Goal: Information Seeking & Learning: Find contact information

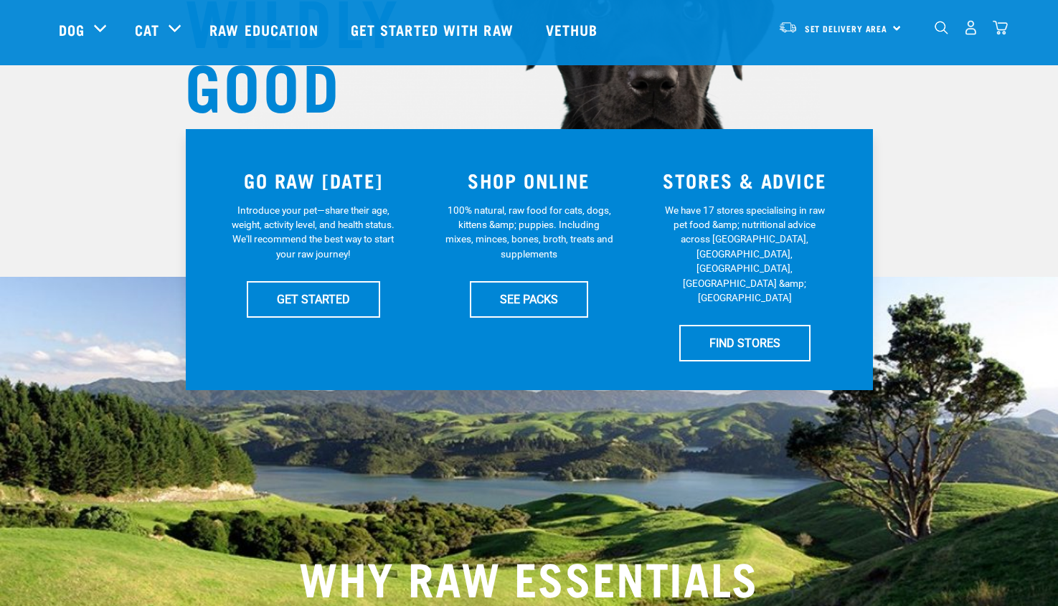
scroll to position [287, 0]
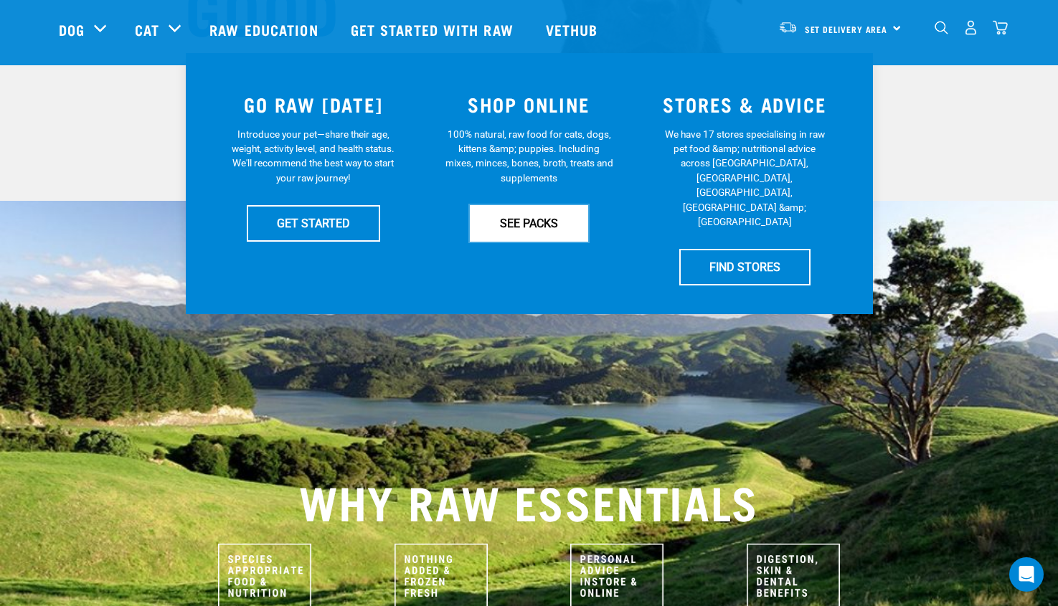
click at [531, 225] on link "SEE PACKS" at bounding box center [529, 223] width 118 height 36
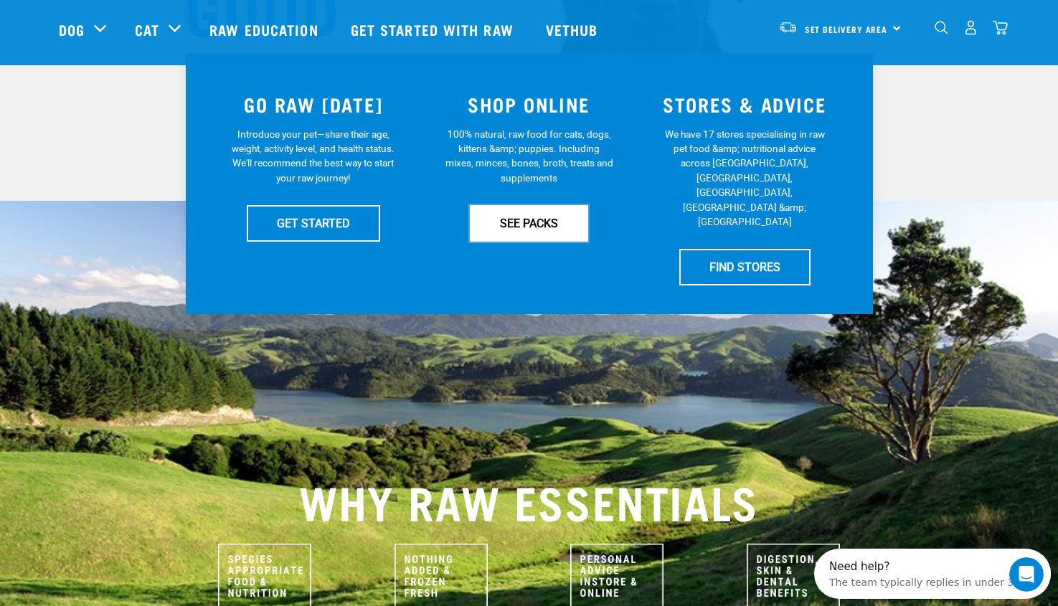
scroll to position [0, 0]
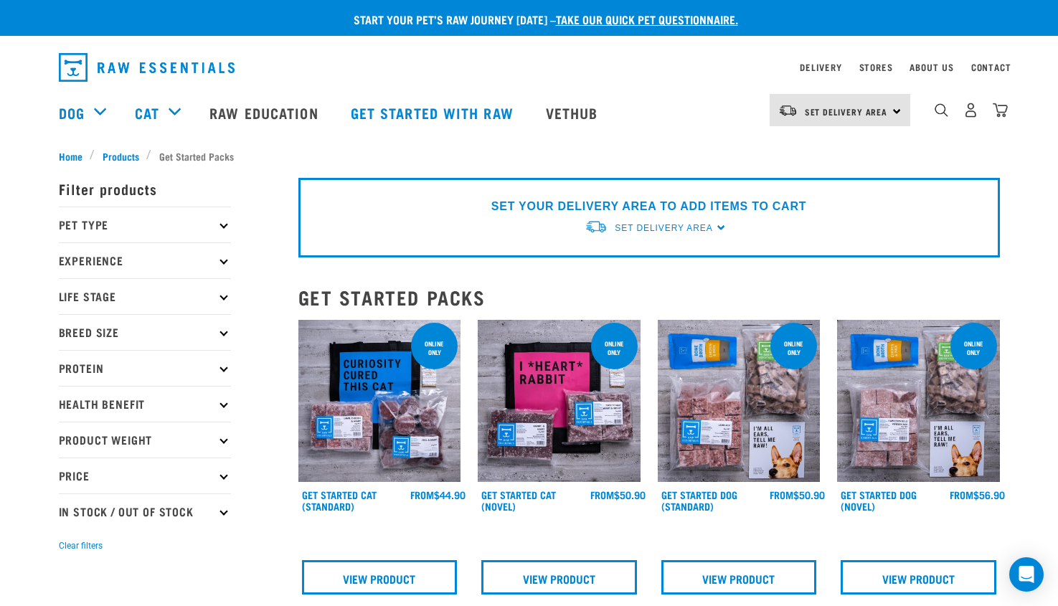
click at [219, 260] on p "Experience" at bounding box center [145, 260] width 172 height 36
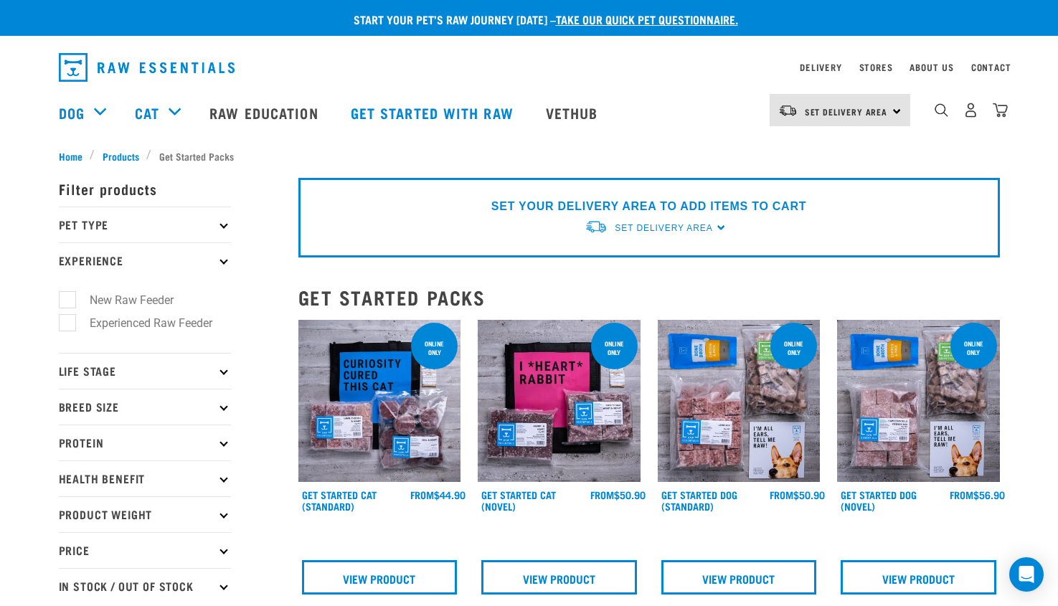
click at [179, 322] on label "Experienced Raw Feeder" at bounding box center [142, 323] width 151 height 18
click at [68, 322] on input "Experienced Raw Feeder" at bounding box center [63, 320] width 9 height 9
checkbox input "true"
click at [220, 368] on p "Life Stage" at bounding box center [145, 371] width 172 height 36
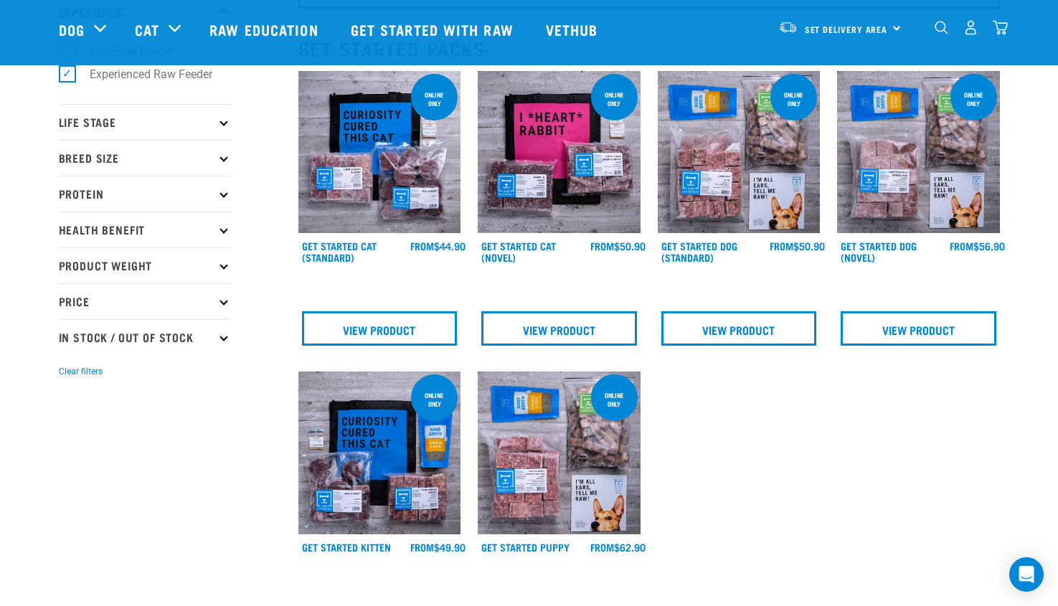
click at [223, 126] on p "Life Stage" at bounding box center [145, 122] width 172 height 36
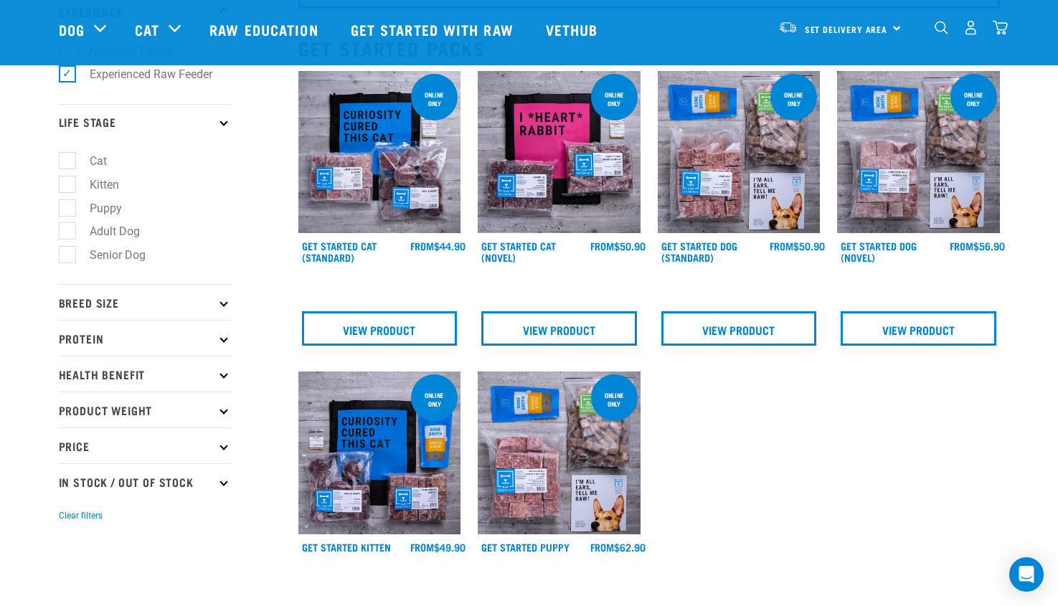
click at [70, 232] on label "Adult Dog" at bounding box center [106, 231] width 79 height 18
click at [68, 232] on input "Adult Dog" at bounding box center [63, 228] width 9 height 9
checkbox input "true"
click at [222, 301] on icon at bounding box center [223, 302] width 8 height 8
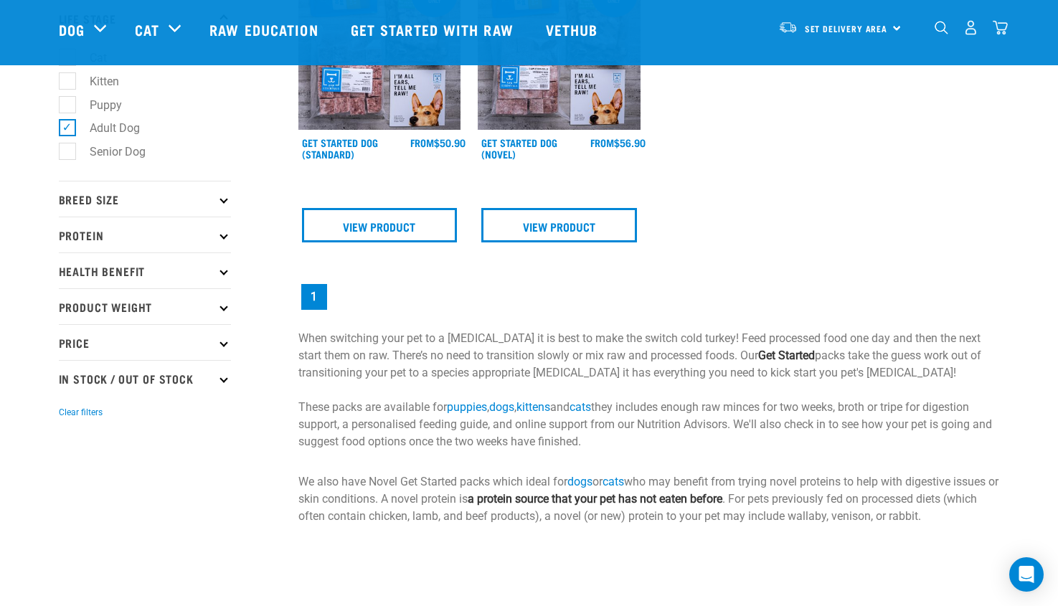
scroll to position [287, 0]
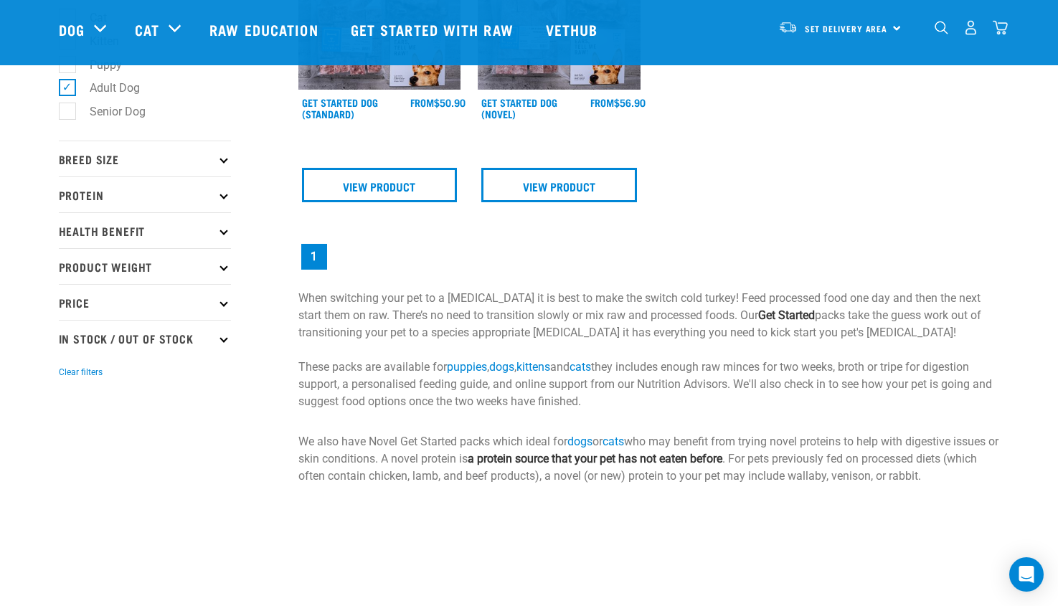
click at [224, 160] on icon at bounding box center [223, 159] width 8 height 8
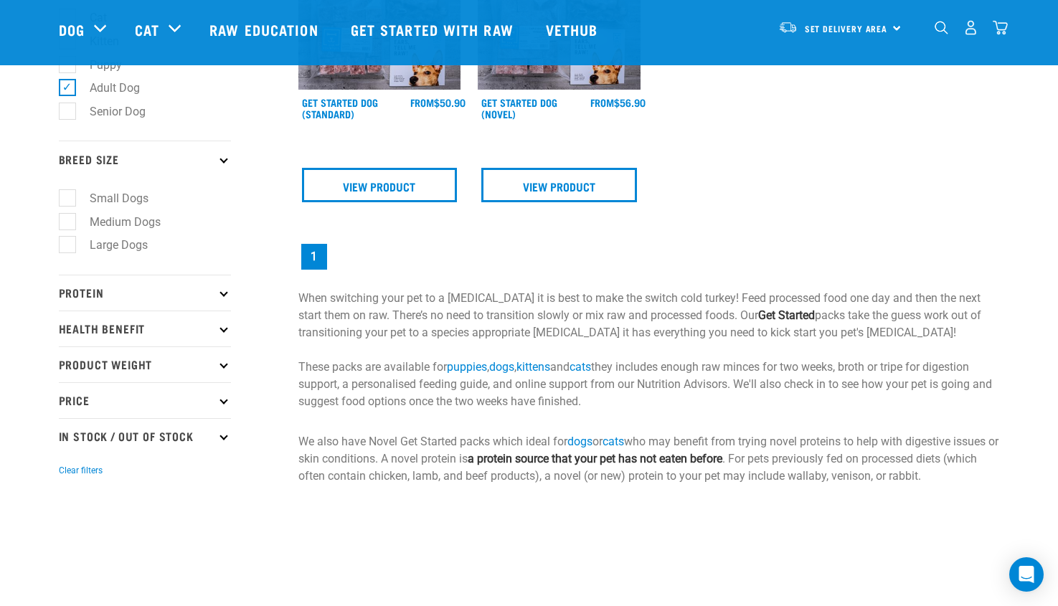
click at [75, 195] on label "Small Dogs" at bounding box center [110, 198] width 87 height 18
click at [68, 195] on input "Small Dogs" at bounding box center [63, 195] width 9 height 9
checkbox input "true"
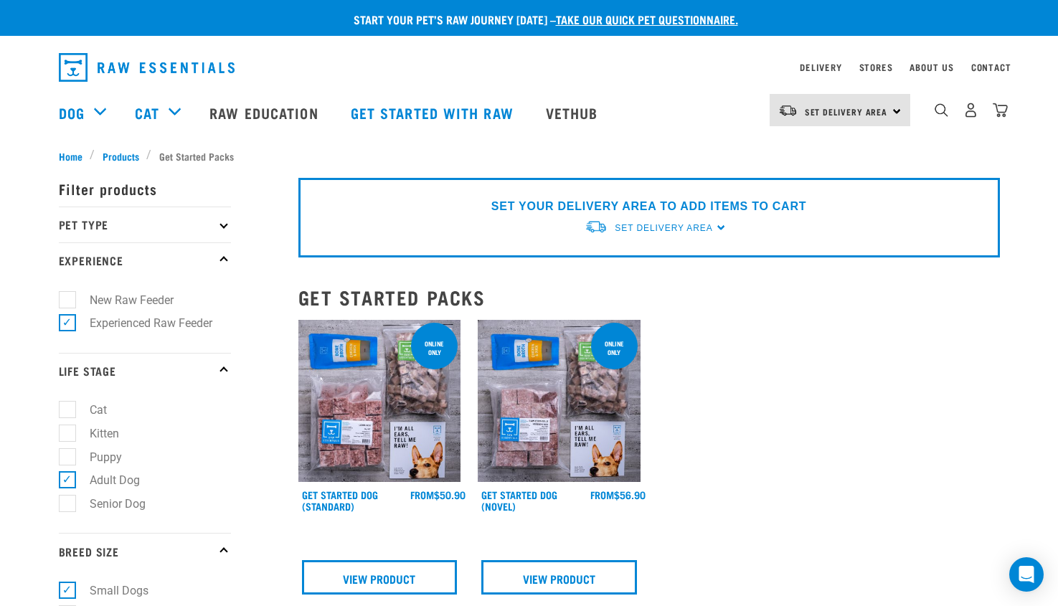
click at [117, 156] on div "× Filter products Pet Type Dog Cat Experience New Raw Feeder Experienced Raw Fe…" at bounding box center [170, 524] width 240 height 739
click at [118, 156] on div "× Filter products Pet Type Dog Cat Experience New Raw Feeder Experienced Raw Fe…" at bounding box center [170, 524] width 240 height 739
click at [115, 150] on span "Products" at bounding box center [121, 155] width 37 height 15
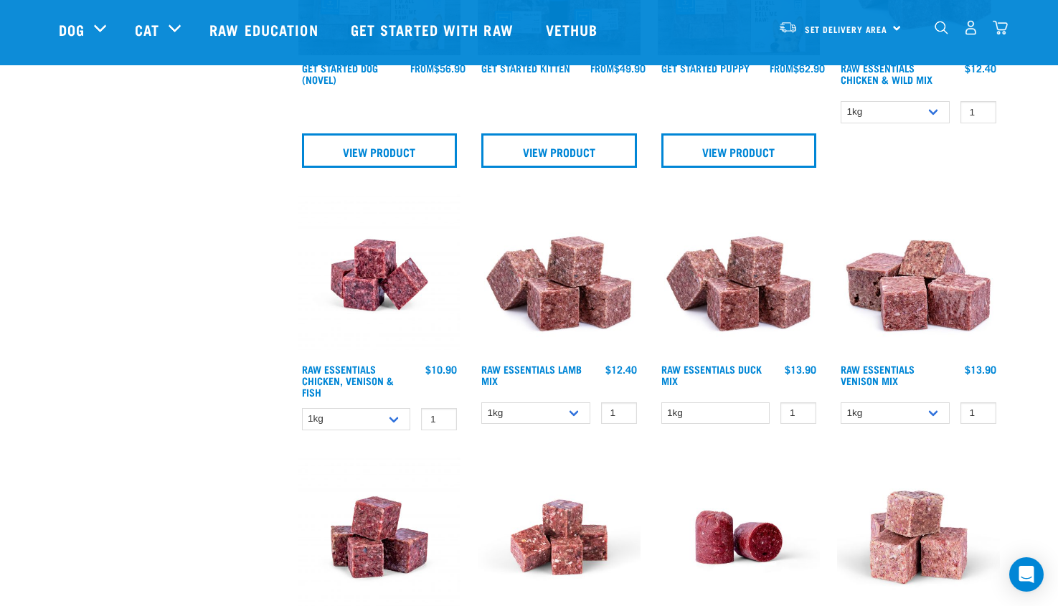
scroll to position [1291, 0]
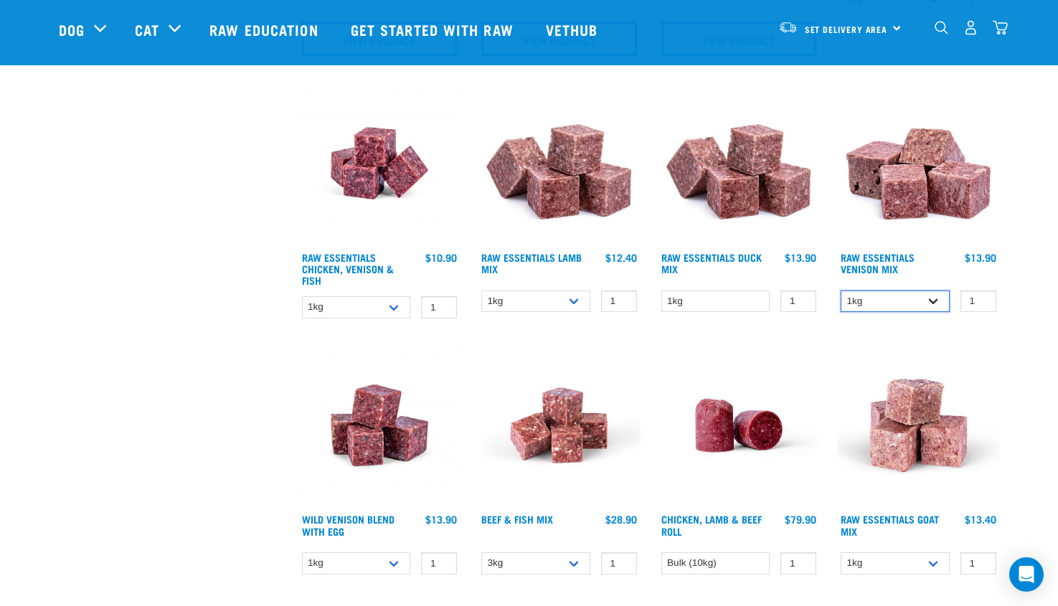
click at [932, 303] on select "1kg 3kg" at bounding box center [894, 301] width 109 height 22
select select "712"
click at [840, 290] on select "1kg 3kg" at bounding box center [894, 301] width 109 height 22
click at [905, 194] on img at bounding box center [918, 163] width 163 height 163
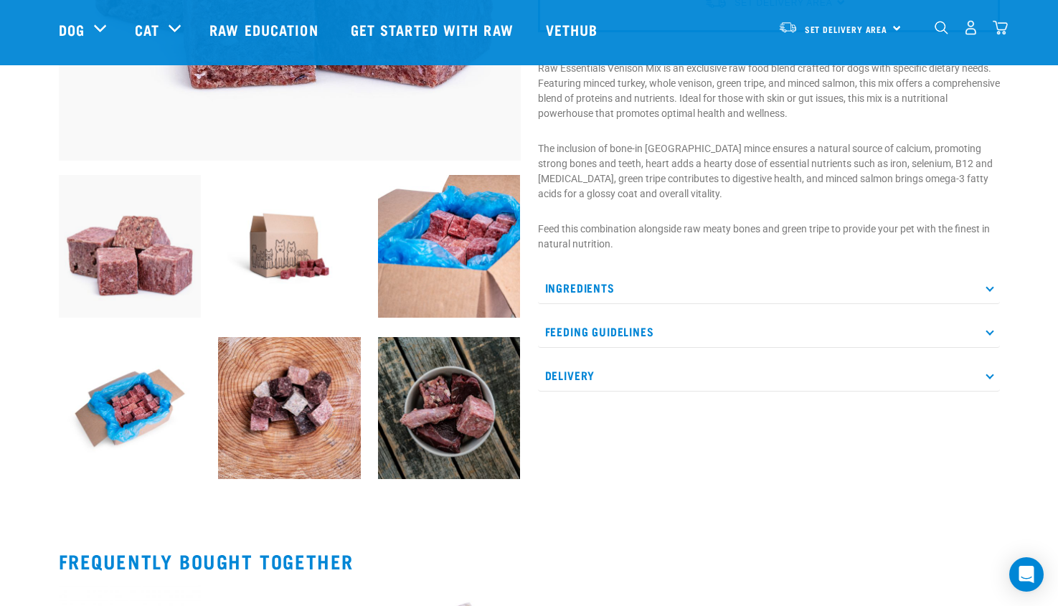
scroll to position [430, 0]
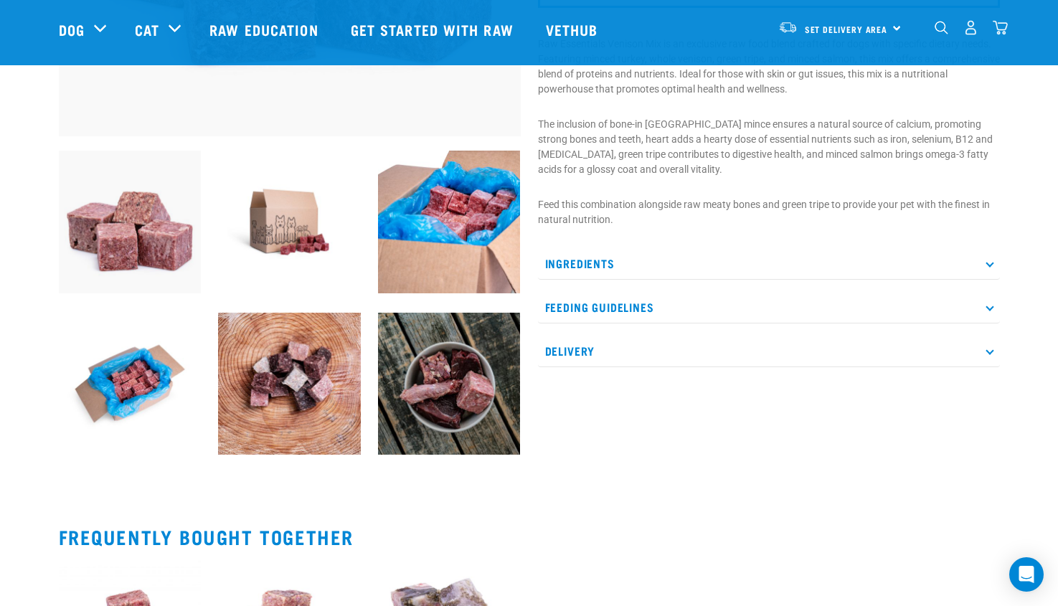
click at [870, 263] on p "Ingredients" at bounding box center [769, 263] width 462 height 32
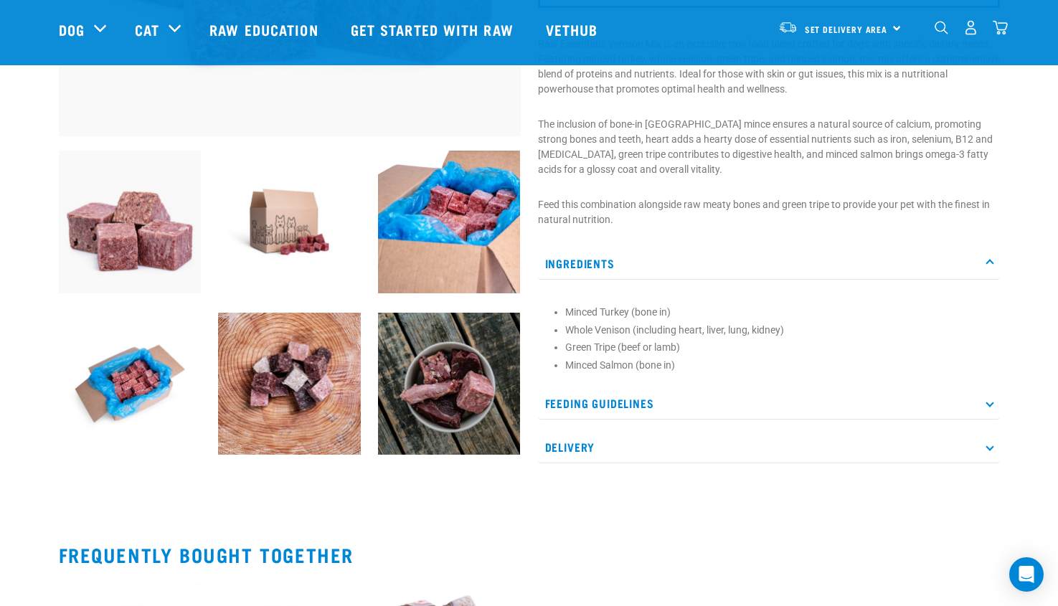
click at [860, 409] on p "Feeding Guidelines" at bounding box center [769, 403] width 462 height 32
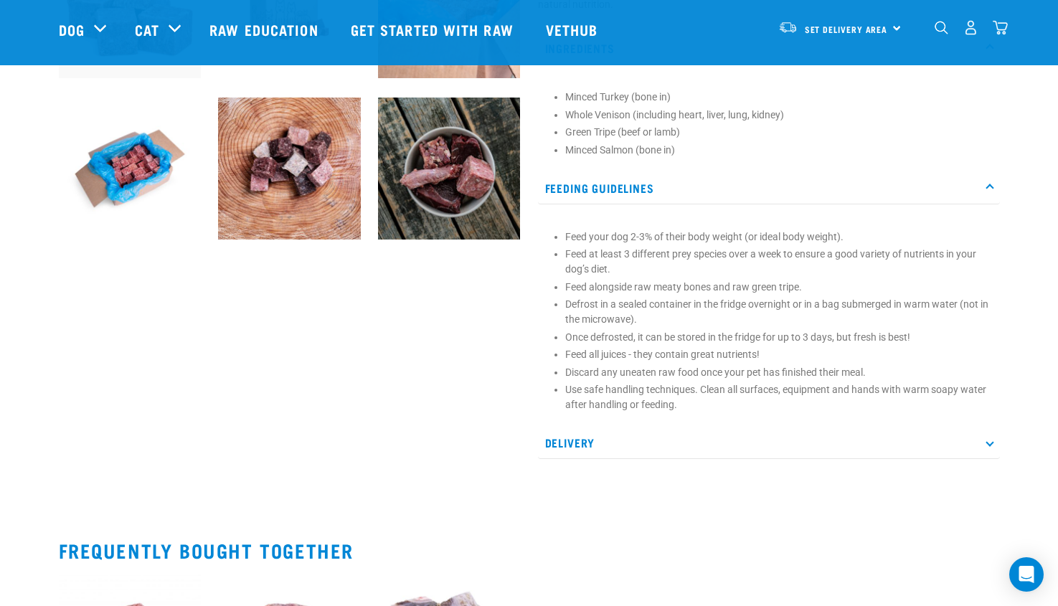
scroll to position [717, 0]
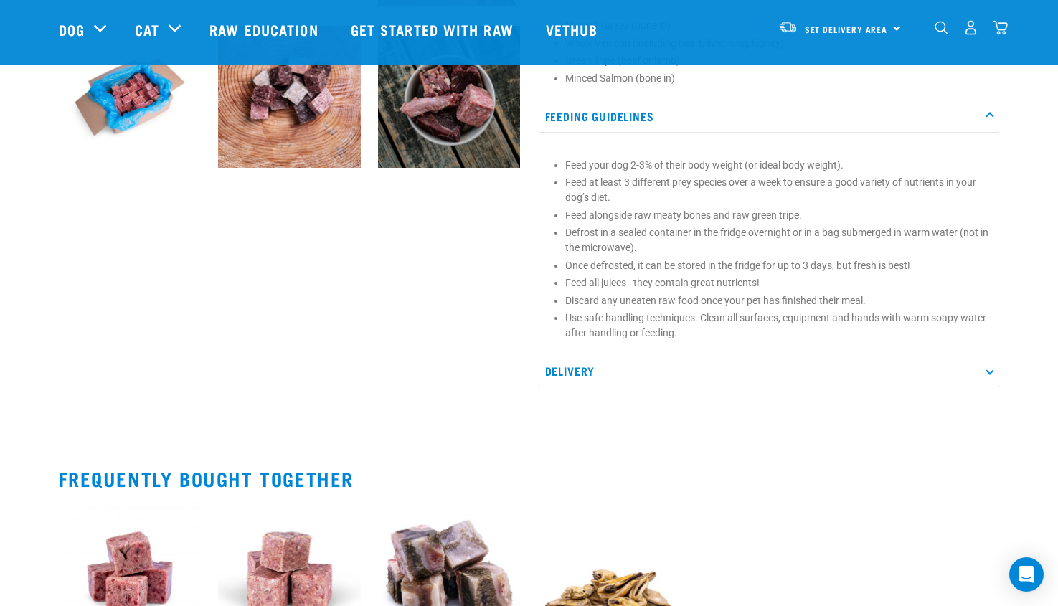
click at [681, 371] on p "Delivery" at bounding box center [769, 371] width 462 height 32
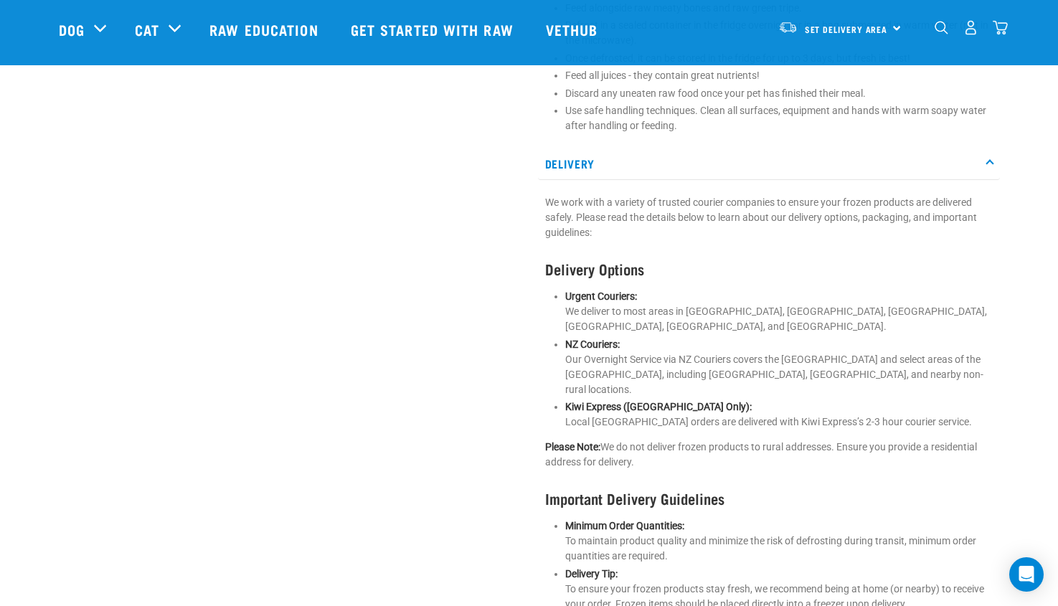
scroll to position [932, 0]
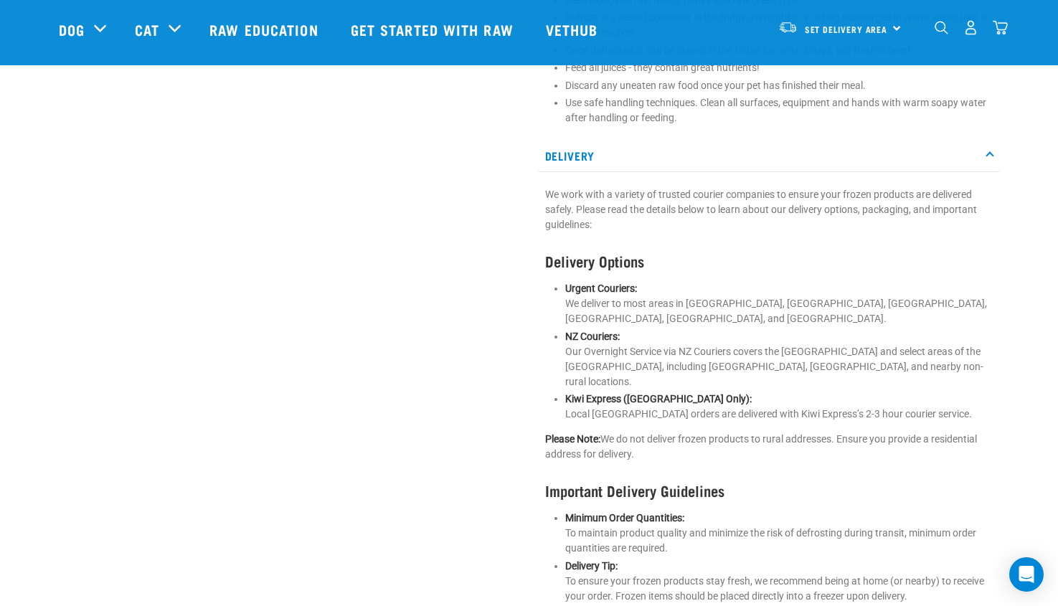
click at [763, 161] on p "Delivery" at bounding box center [769, 156] width 462 height 32
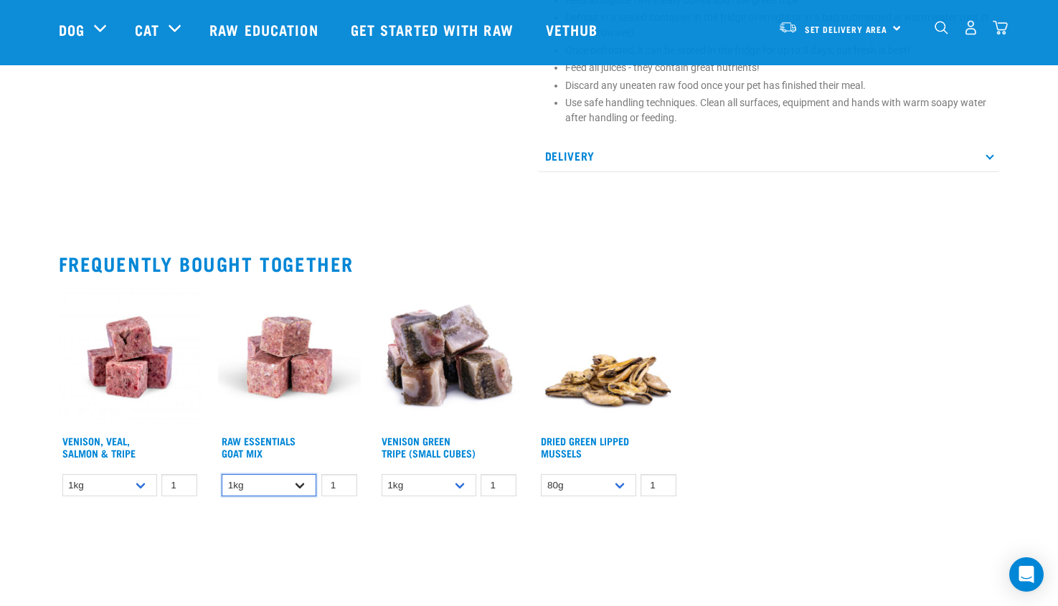
click at [306, 483] on select "1kg 3kg Bulk (10kg)" at bounding box center [269, 485] width 95 height 22
select select "344957"
click at [222, 474] on select "1kg 3kg Bulk (10kg)" at bounding box center [269, 485] width 95 height 22
click at [284, 378] on img at bounding box center [289, 357] width 143 height 143
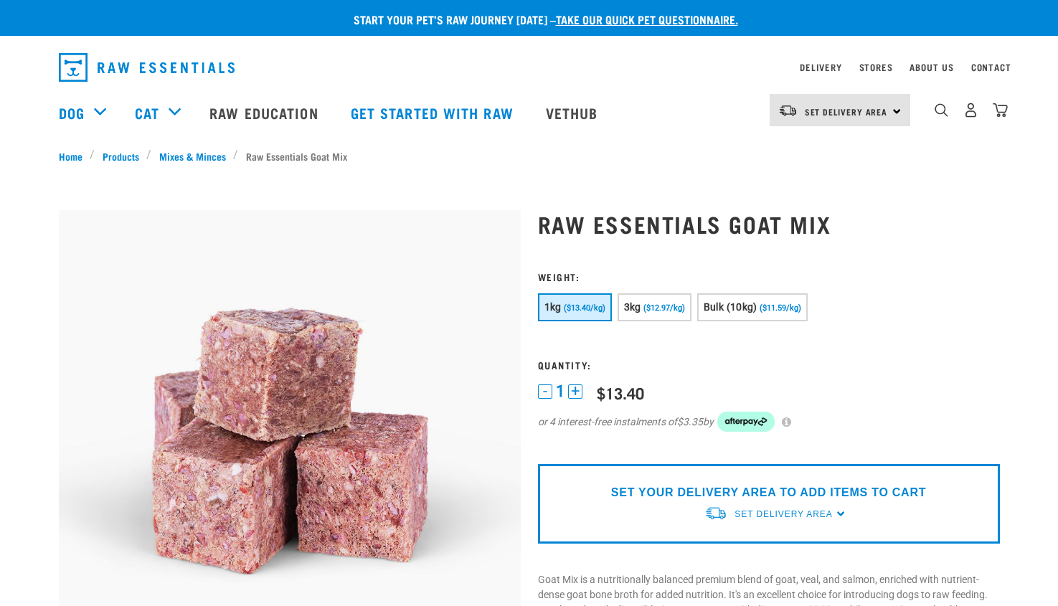
click at [263, 445] on img at bounding box center [290, 441] width 462 height 462
click at [727, 308] on span "Bulk (10kg)" at bounding box center [730, 306] width 54 height 11
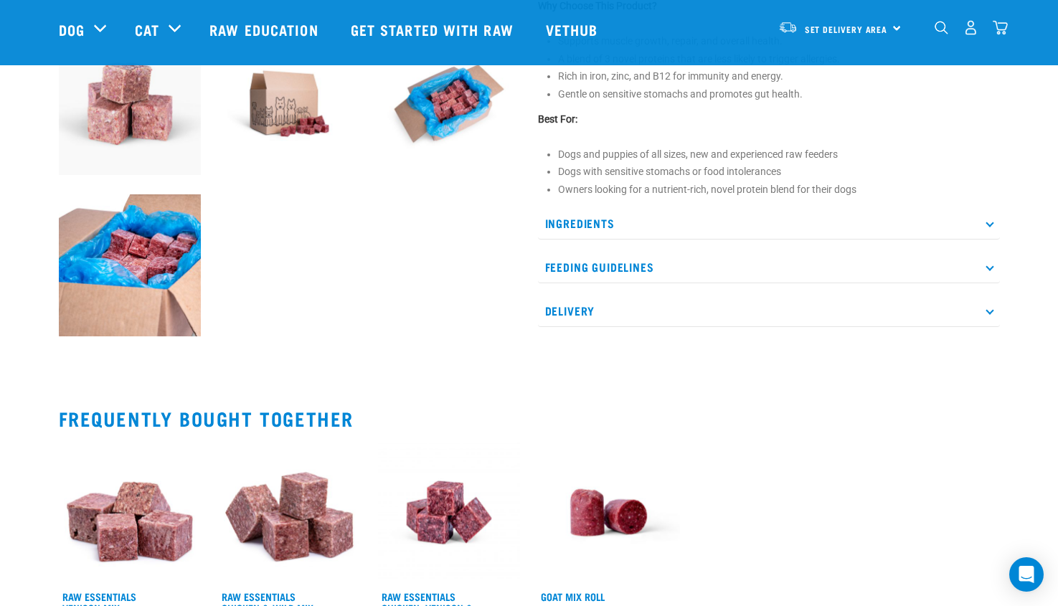
scroll to position [574, 0]
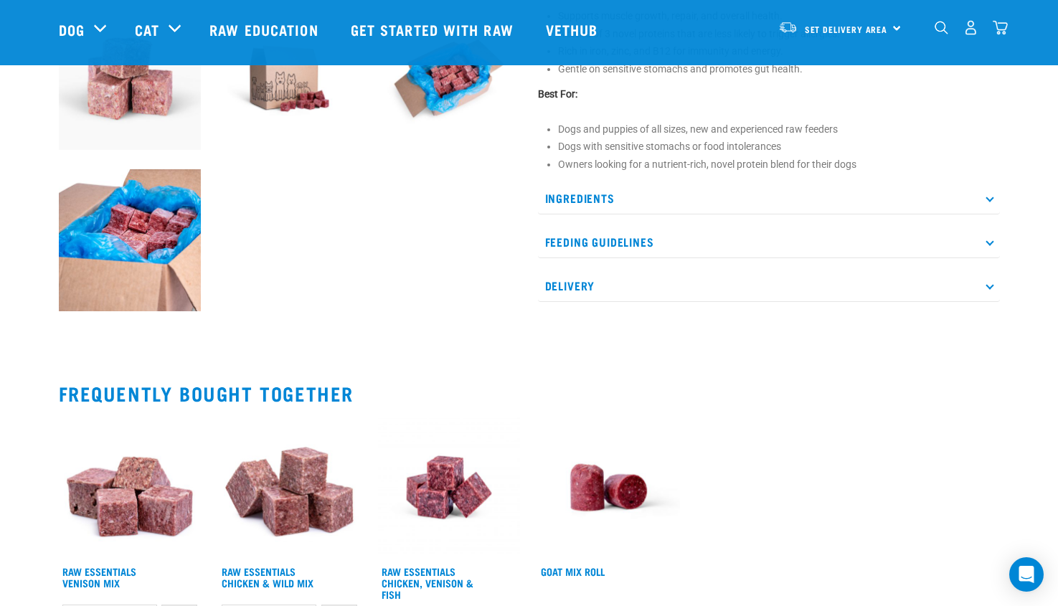
click at [876, 215] on div "Ingredients NZ Veal (muscle meat, bone in) Wild NZ Goat (muscle meat, lung, hea…" at bounding box center [769, 242] width 462 height 120
click at [867, 206] on p "Ingredients" at bounding box center [769, 198] width 462 height 32
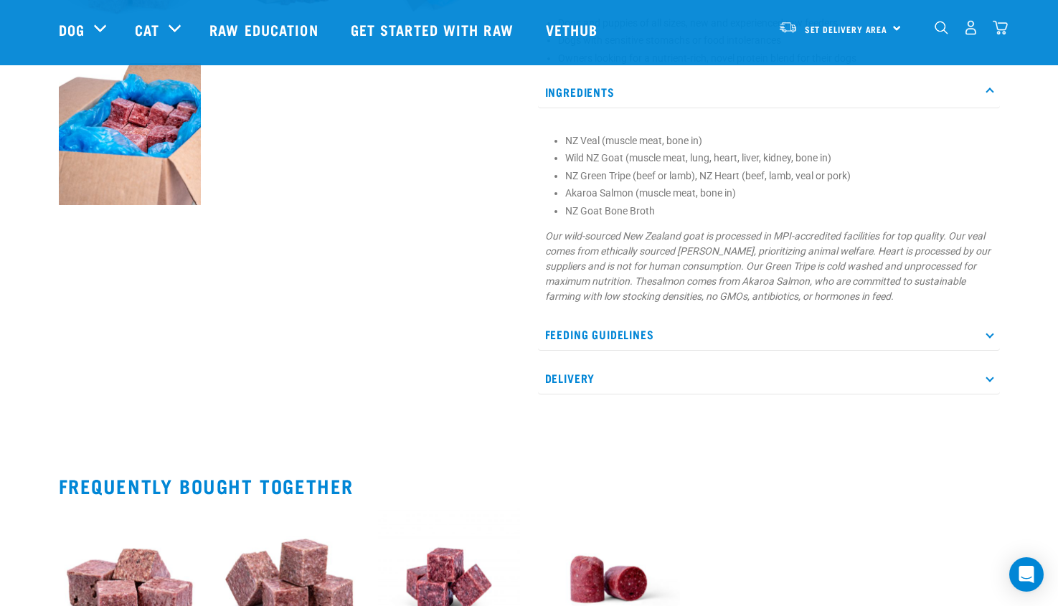
scroll to position [717, 0]
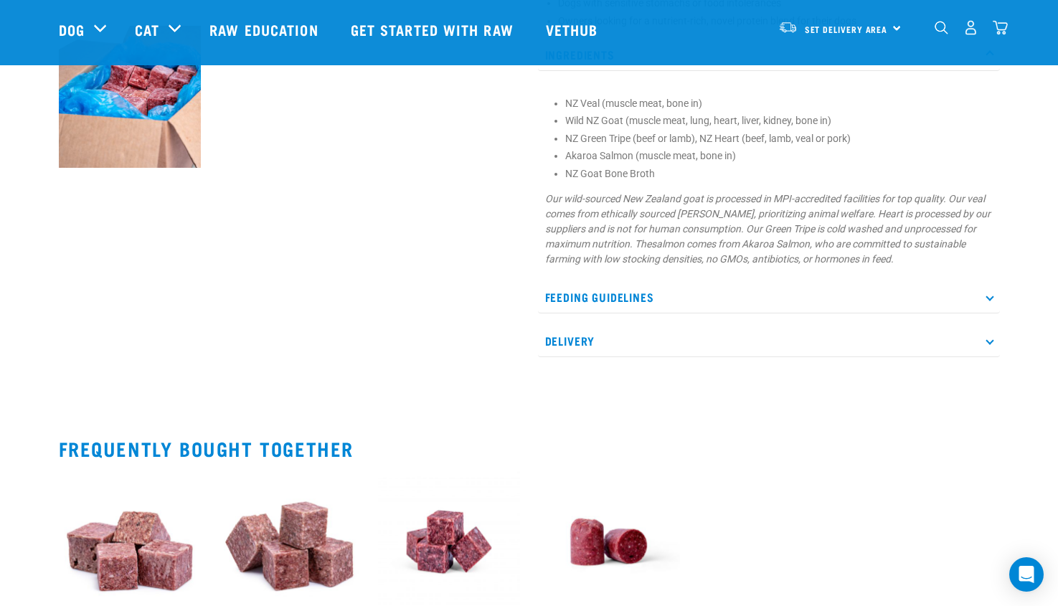
click at [650, 293] on p "Feeding Guidelines" at bounding box center [769, 297] width 462 height 32
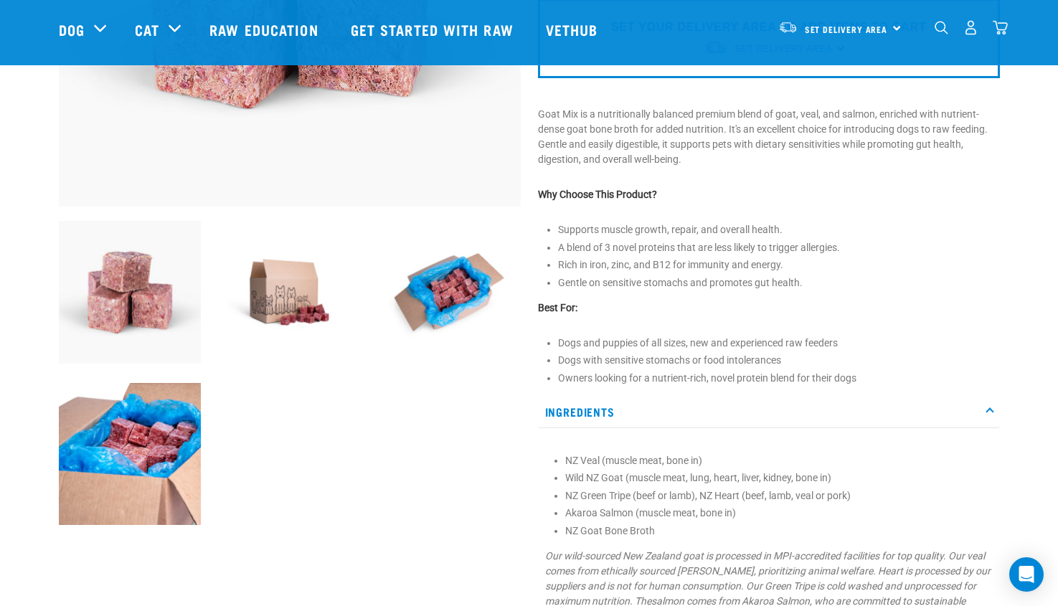
scroll to position [143, 0]
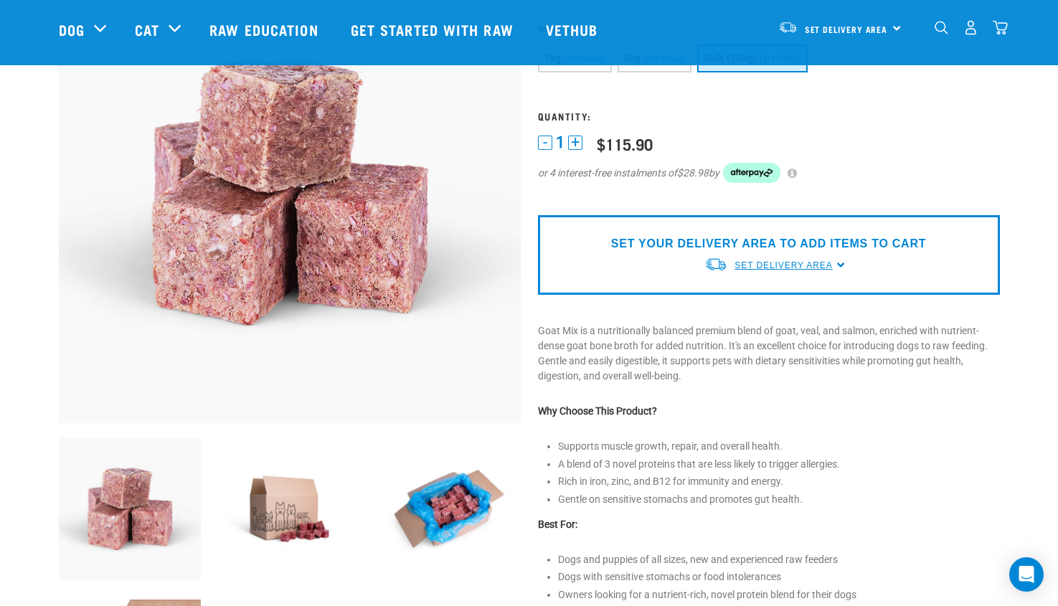
click at [812, 265] on span "Set Delivery Area" at bounding box center [783, 265] width 98 height 10
click at [752, 294] on link "[GEOGRAPHIC_DATA]" at bounding box center [775, 299] width 143 height 24
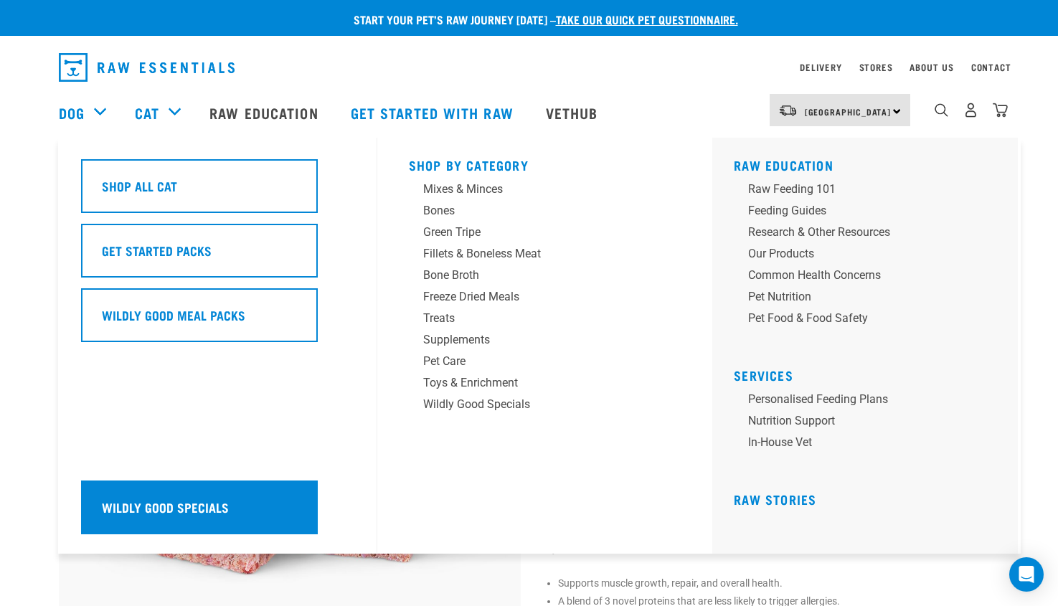
click at [174, 505] on h5 "Wildly Good Specials" at bounding box center [165, 507] width 127 height 19
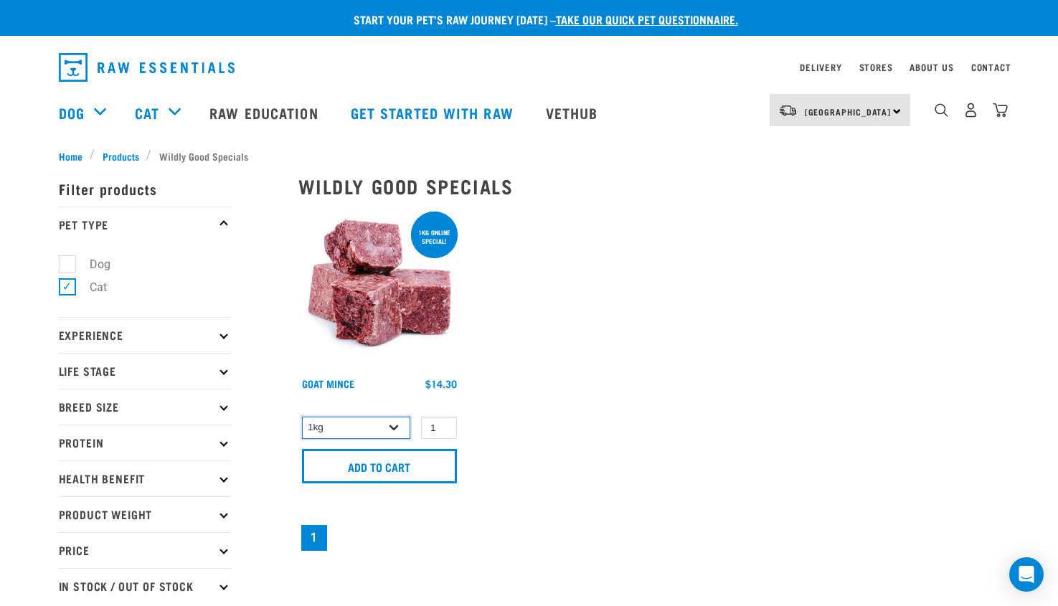
click at [397, 430] on select "1kg 3kg" at bounding box center [356, 428] width 109 height 22
click at [520, 460] on div "ONLINE SPECIAL! 1kg online special! Goat Mince 1 0" at bounding box center [649, 381] width 719 height 362
click at [876, 68] on link "Stores" at bounding box center [876, 67] width 34 height 5
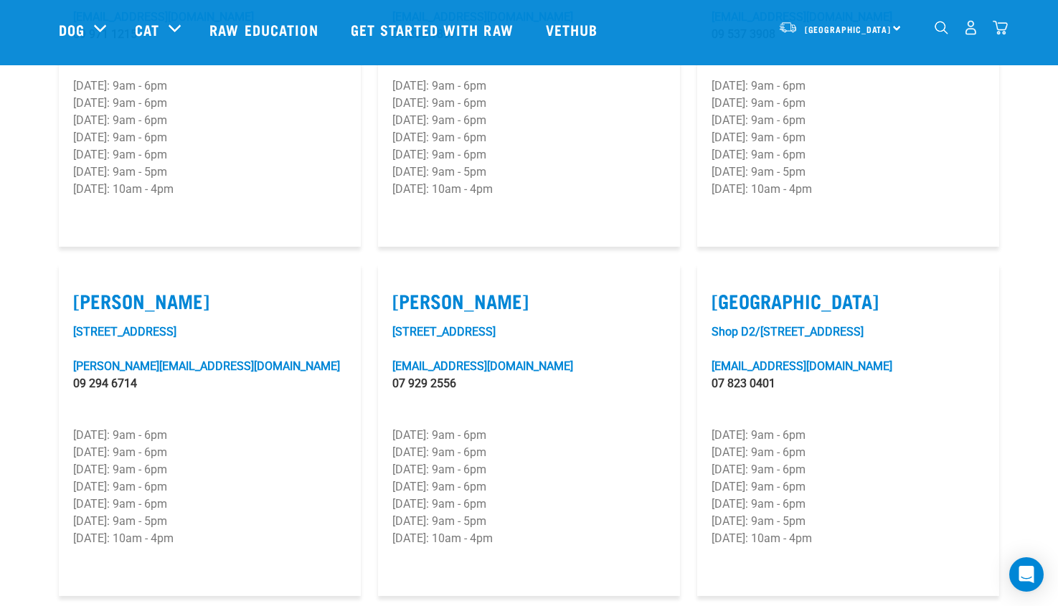
scroll to position [1793, 0]
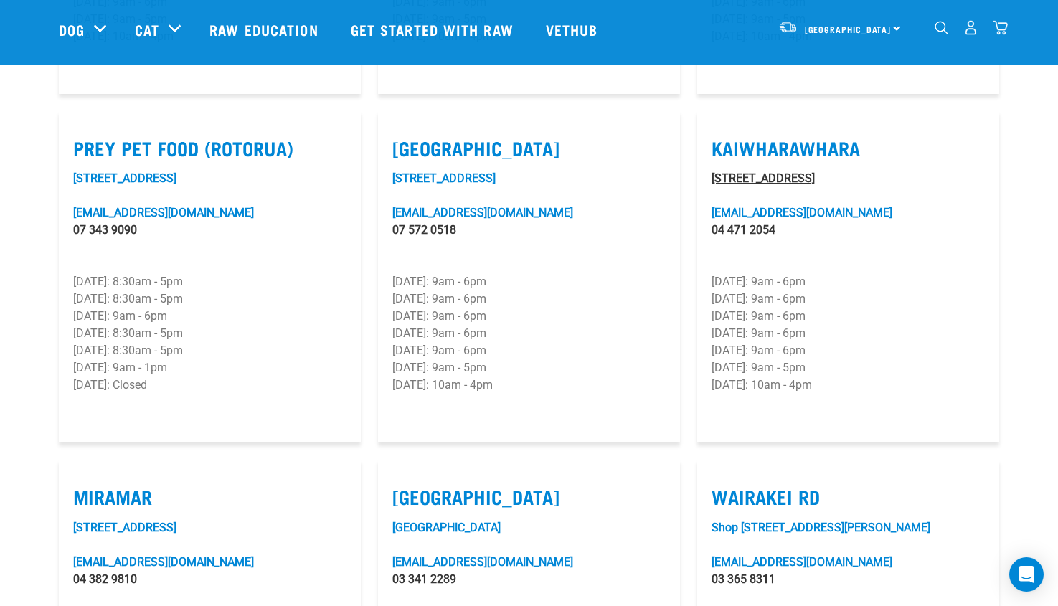
click at [753, 171] on link "[STREET_ADDRESS]" at bounding box center [762, 178] width 103 height 14
